Goal: Find specific page/section: Find specific page/section

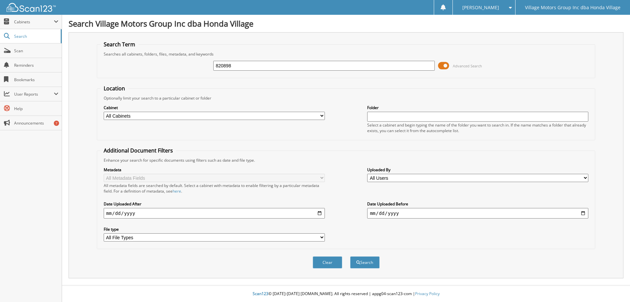
type input "820898"
click at [350, 256] on button "Search" at bounding box center [365, 262] width 30 height 12
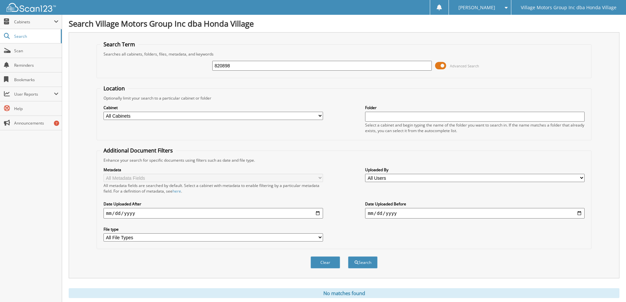
click at [441, 66] on span at bounding box center [440, 66] width 11 height 10
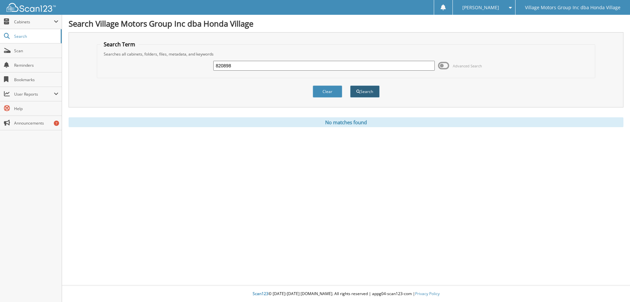
click at [363, 90] on button "Search" at bounding box center [365, 91] width 30 height 12
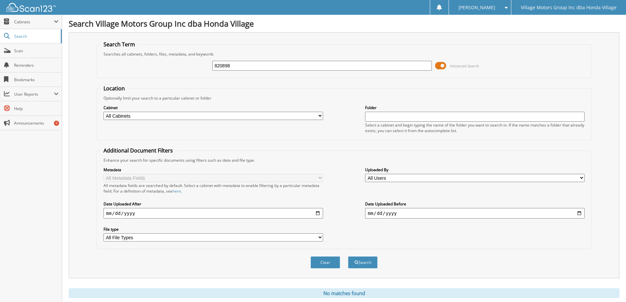
click at [441, 64] on span at bounding box center [440, 66] width 11 height 10
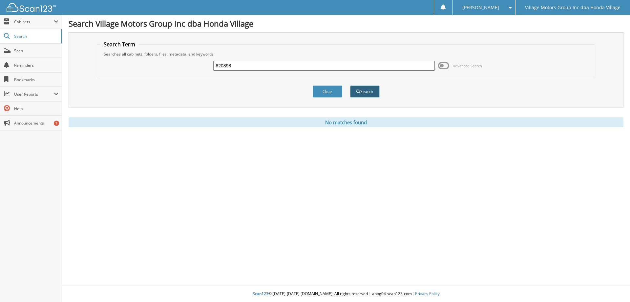
click at [377, 94] on button "Search" at bounding box center [365, 91] width 30 height 12
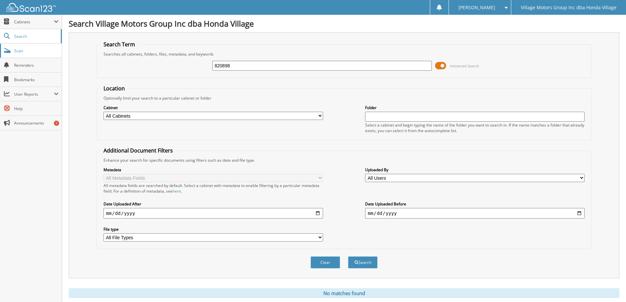
click at [45, 51] on span "Scan" at bounding box center [36, 51] width 44 height 6
